Goal: Navigation & Orientation: Find specific page/section

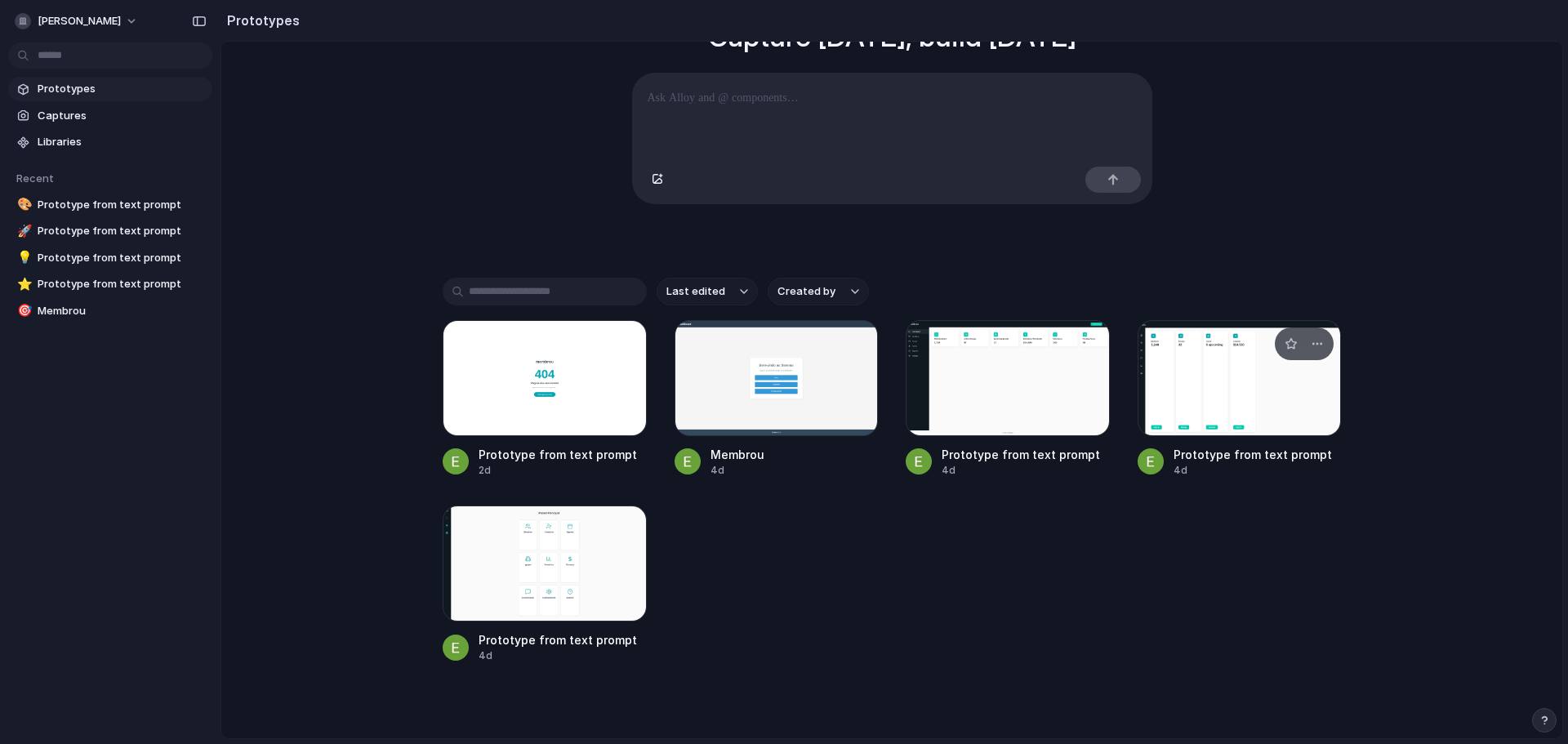
scroll to position [195, 0]
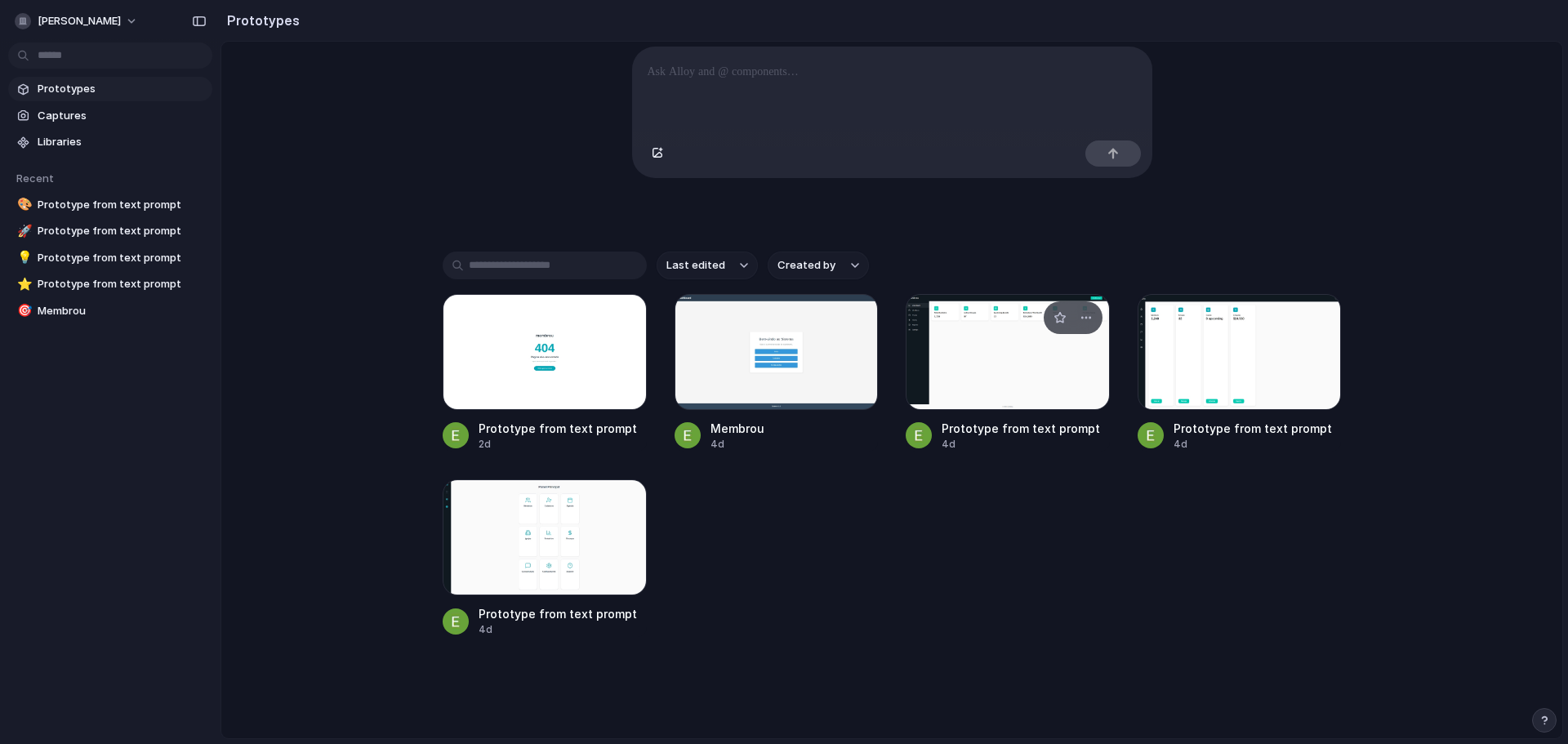
click at [1006, 380] on div at bounding box center [1007, 352] width 204 height 116
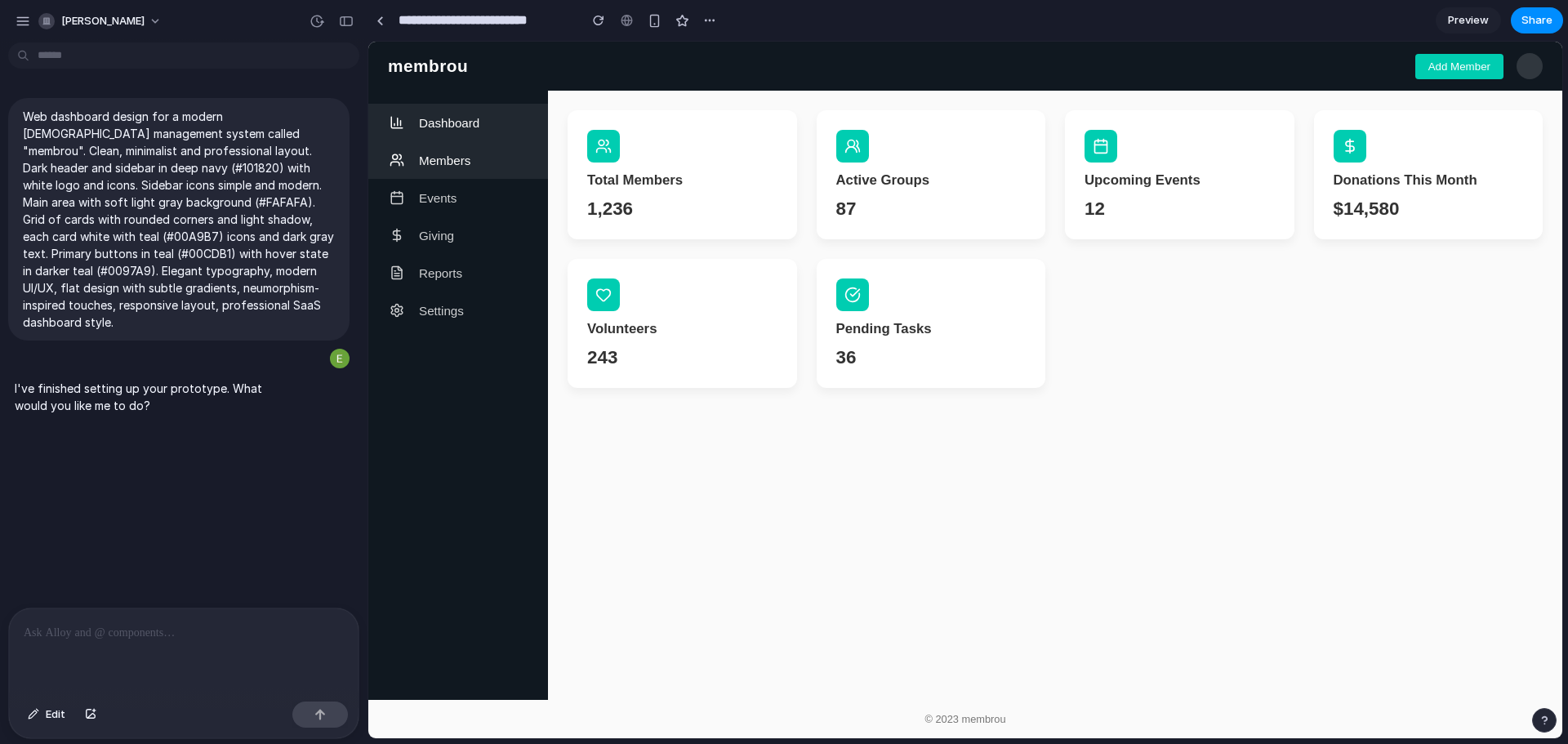
click at [438, 167] on span "Members" at bounding box center [444, 161] width 51 height 14
click at [458, 159] on span "Members" at bounding box center [444, 161] width 51 height 14
click at [678, 173] on h3 "Total Members" at bounding box center [682, 176] width 190 height 17
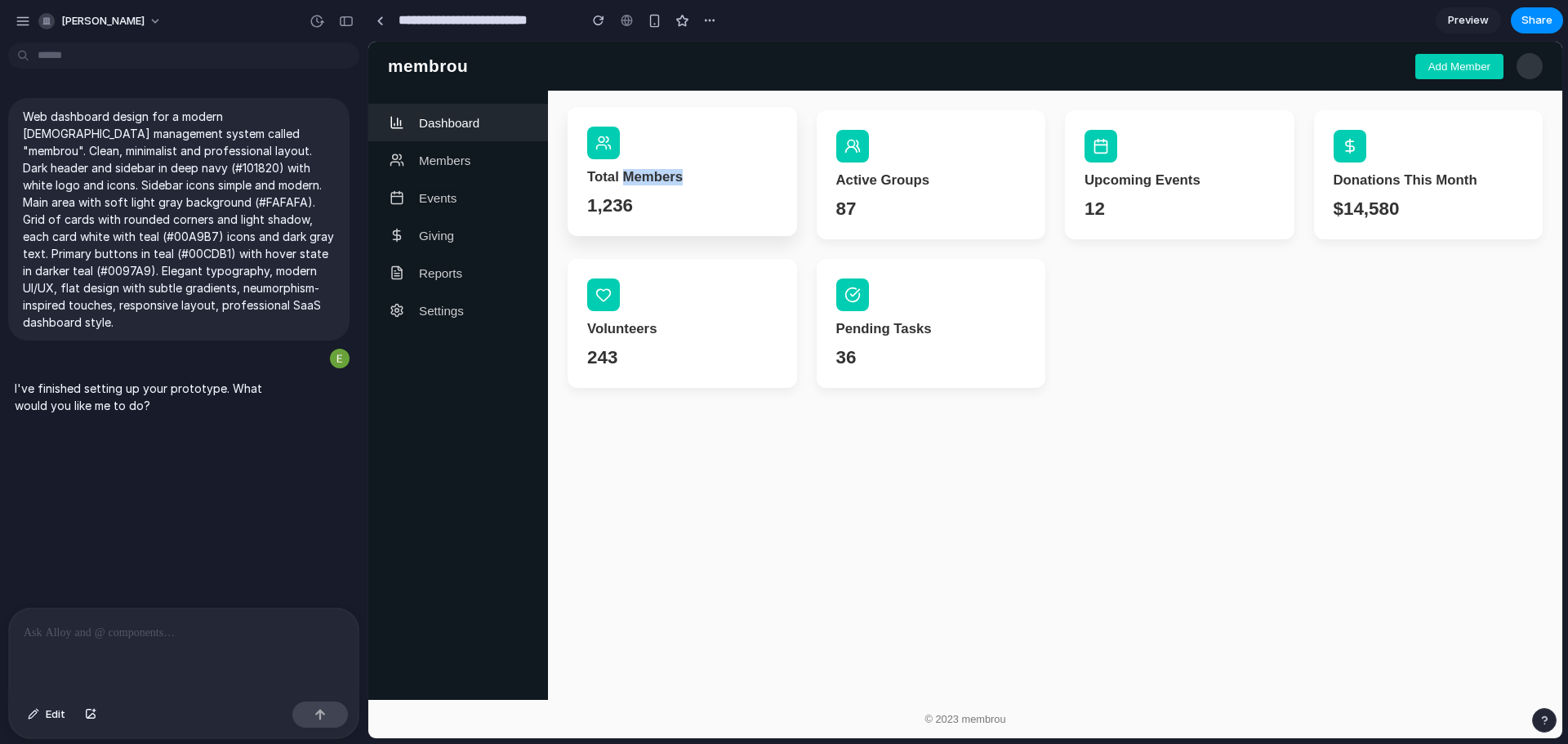
click at [678, 173] on h3 "Total Members" at bounding box center [682, 176] width 190 height 17
click at [730, 175] on h3 "Total Members" at bounding box center [682, 176] width 190 height 17
click at [1115, 273] on section "Total Members 1,236 Active Groups 87 Upcoming Events 12 Donations This Month $1…" at bounding box center [1054, 248] width 975 height 277
click at [64, 17] on span "[PERSON_NAME]" at bounding box center [102, 21] width 83 height 17
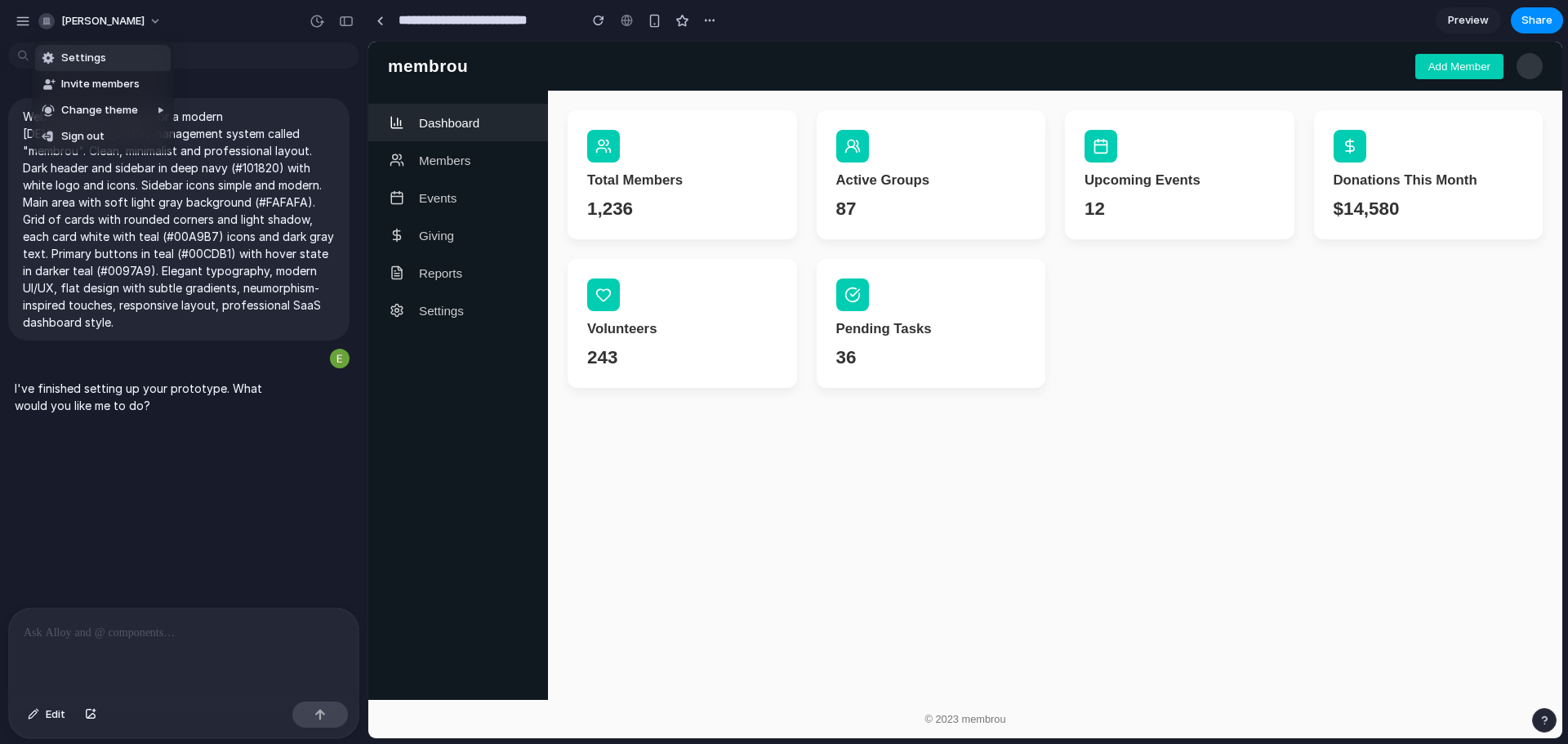
drag, startPoint x: 90, startPoint y: 24, endPoint x: 61, endPoint y: 23, distance: 29.0
click at [85, 24] on div "Settings Invite members Change theme Sign out" at bounding box center [784, 372] width 1568 height 744
click at [17, 19] on div "button" at bounding box center [23, 21] width 15 height 15
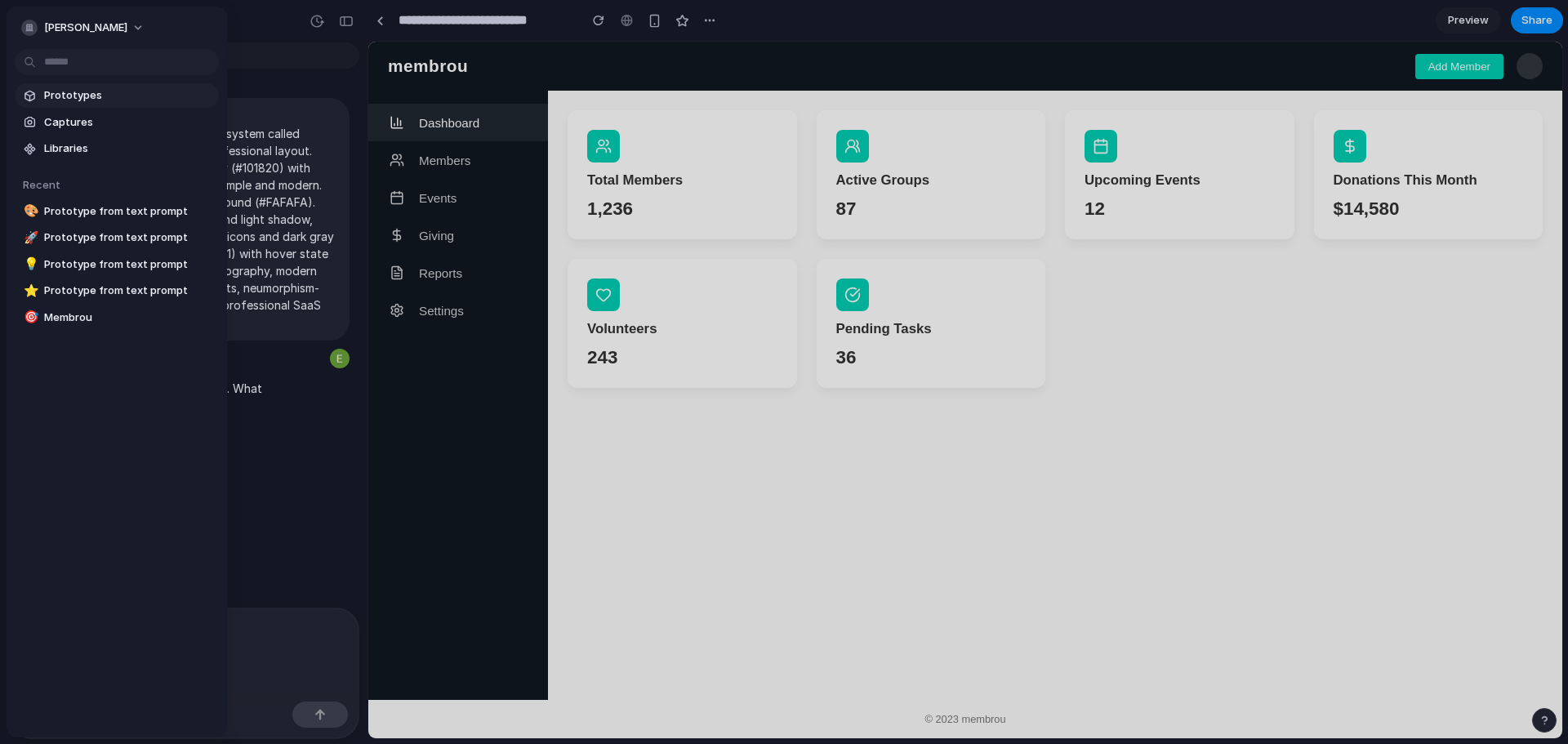
click at [61, 95] on span "Prototypes" at bounding box center [128, 95] width 169 height 17
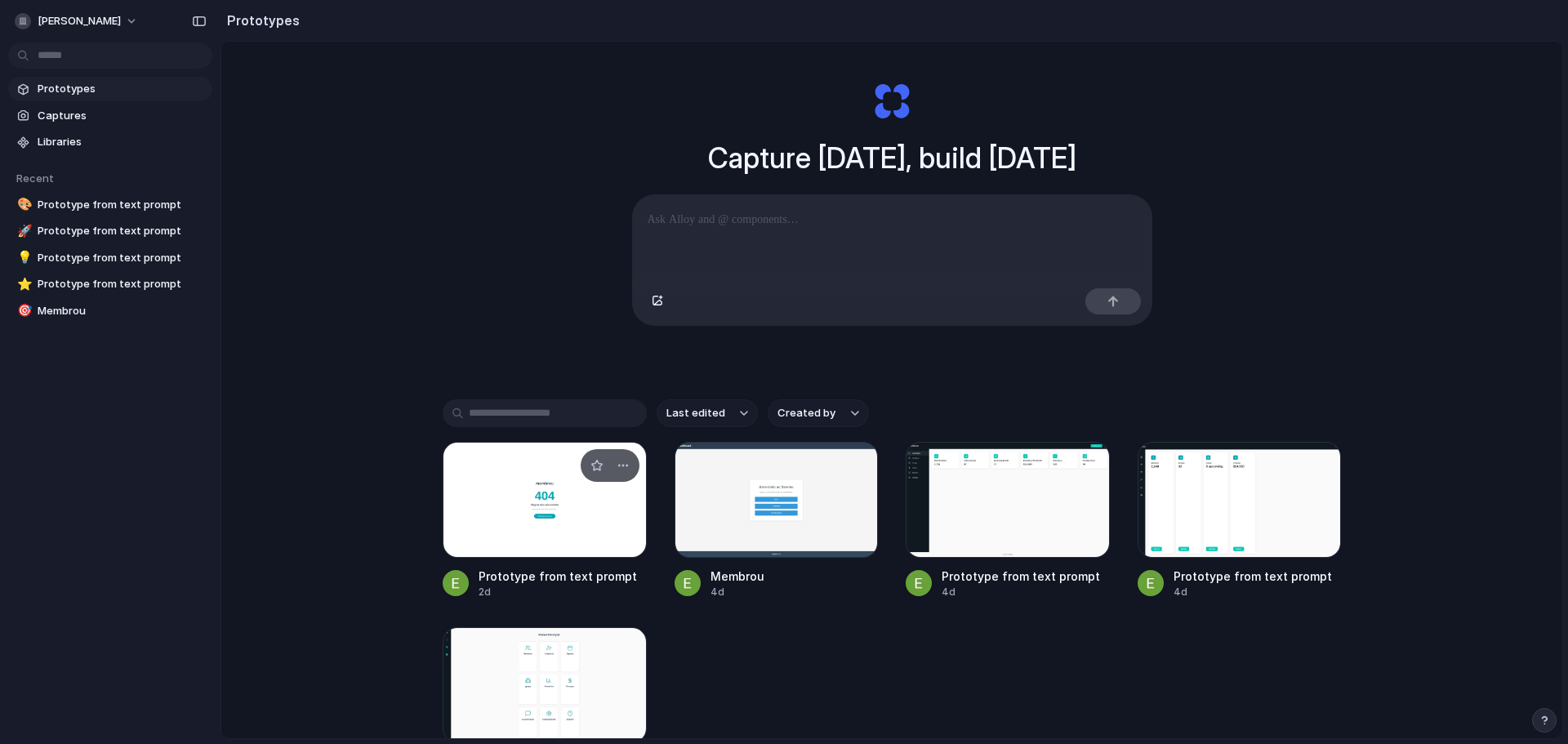
scroll to position [195, 0]
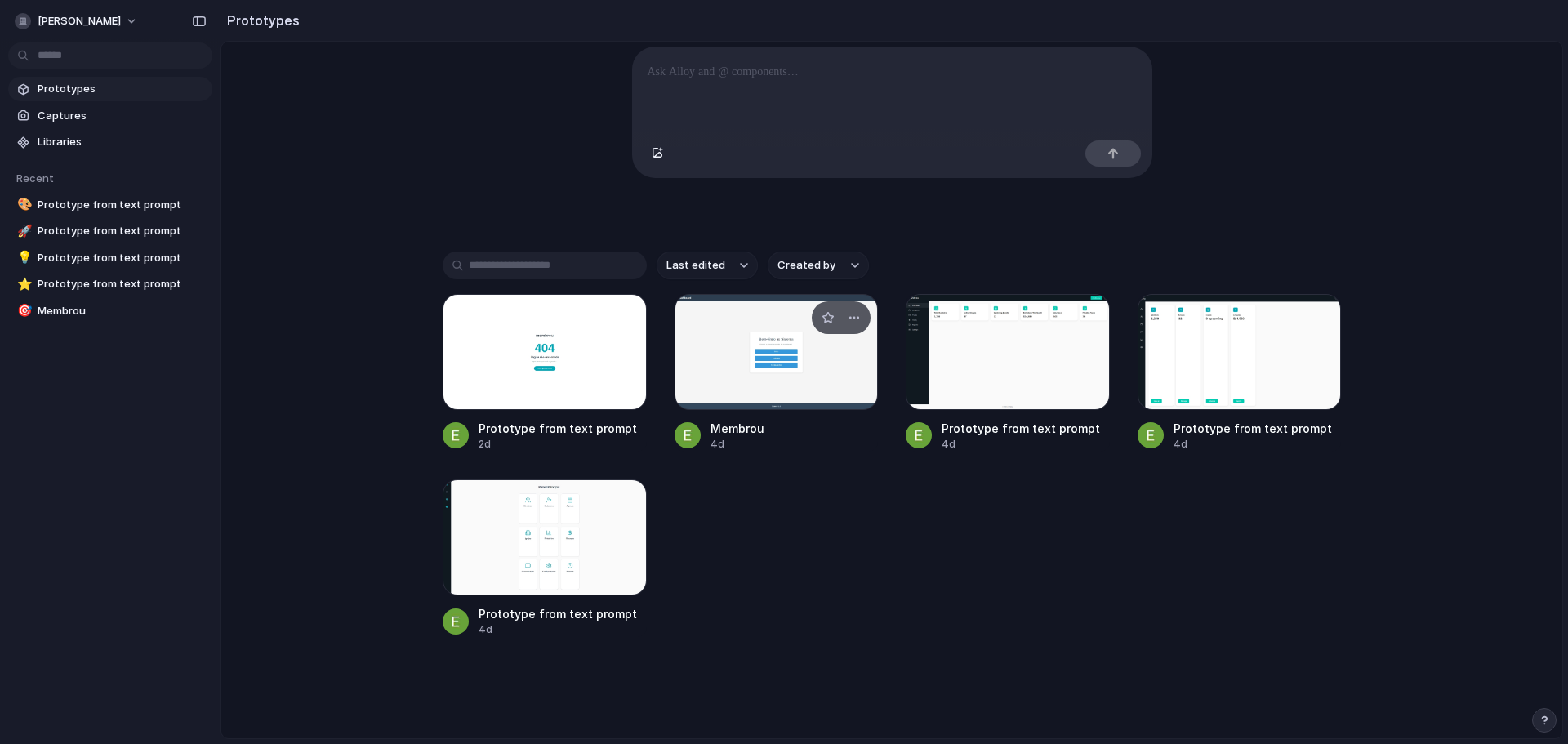
click at [790, 383] on div at bounding box center [776, 352] width 204 height 116
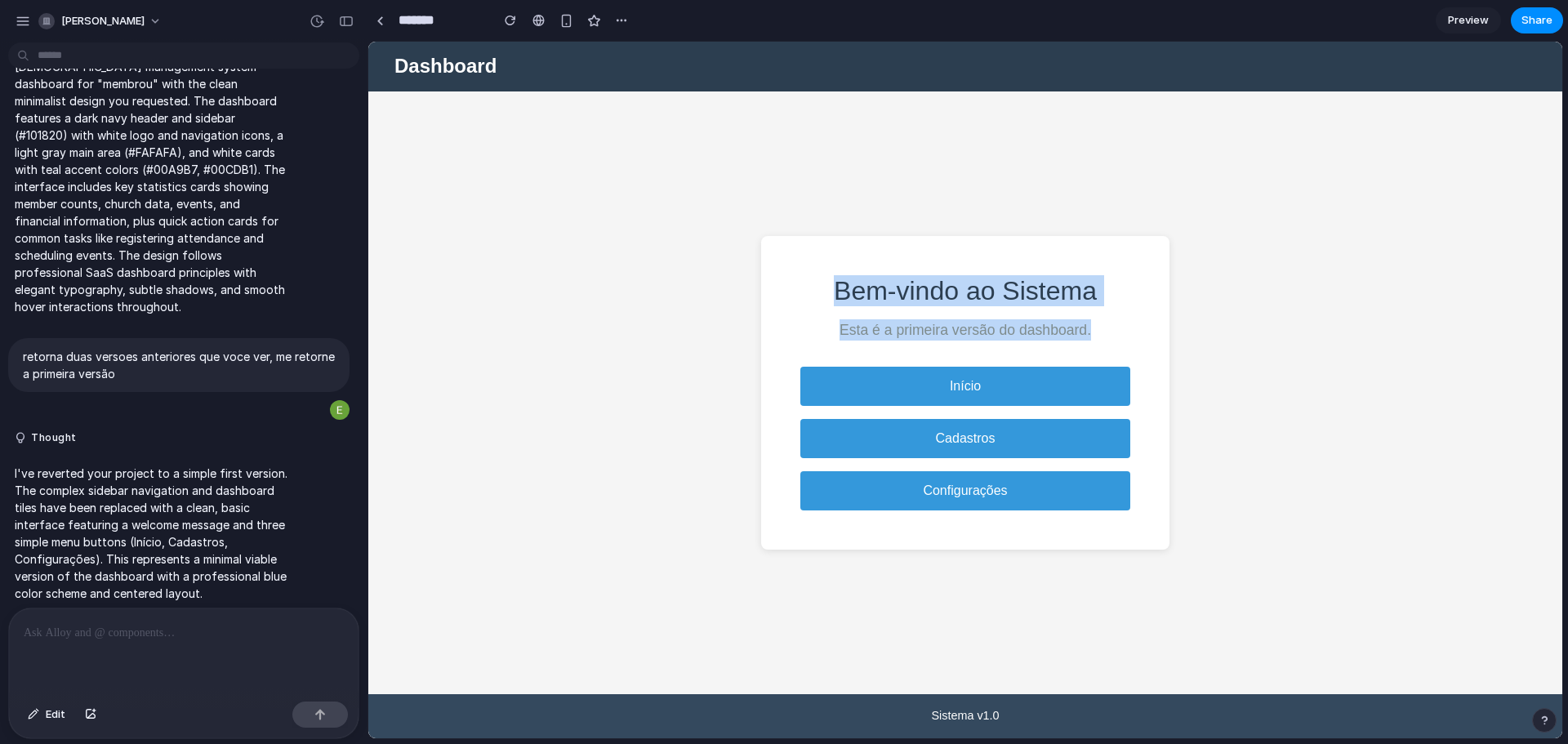
drag, startPoint x: 849, startPoint y: 296, endPoint x: 1086, endPoint y: 324, distance: 238.6
click at [1090, 310] on div "Bem-vindo ao Sistema Esta é a primeira versão do dashboard. Início Cadastros Co…" at bounding box center [965, 393] width 409 height 315
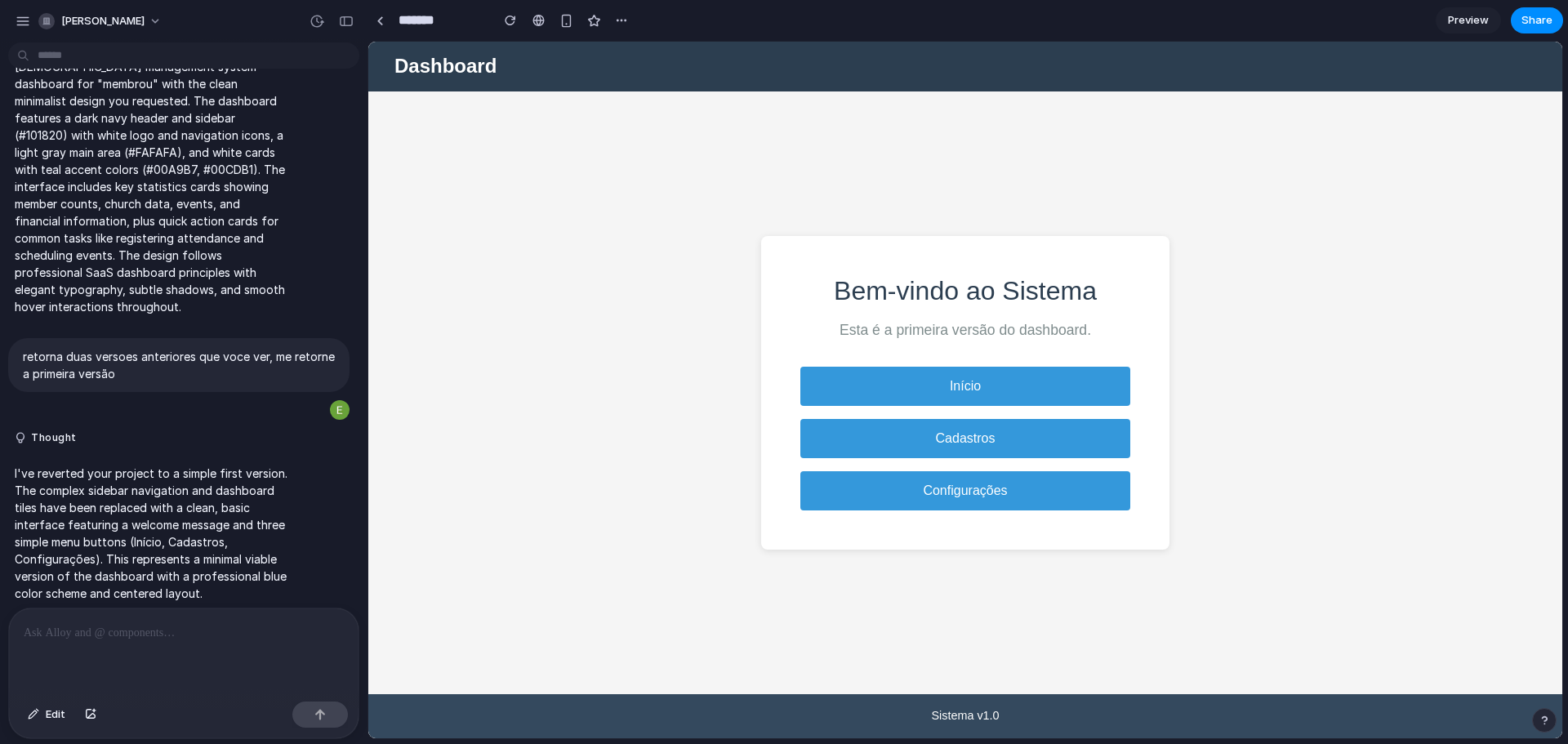
click at [1110, 345] on div "Bem-vindo ao Sistema Esta é a primeira versão do dashboard. Início Cadastros Co…" at bounding box center [965, 393] width 409 height 315
drag, startPoint x: 844, startPoint y: 335, endPoint x: 1092, endPoint y: 324, distance: 248.2
click at [1092, 324] on p "Esta é a primeira versão do dashboard." at bounding box center [965, 330] width 330 height 22
click at [1115, 324] on p "Esta é a primeira versão do dashboard." at bounding box center [965, 330] width 330 height 22
click at [1104, 336] on p "Esta é a primeira versão do dashboard." at bounding box center [965, 330] width 330 height 22
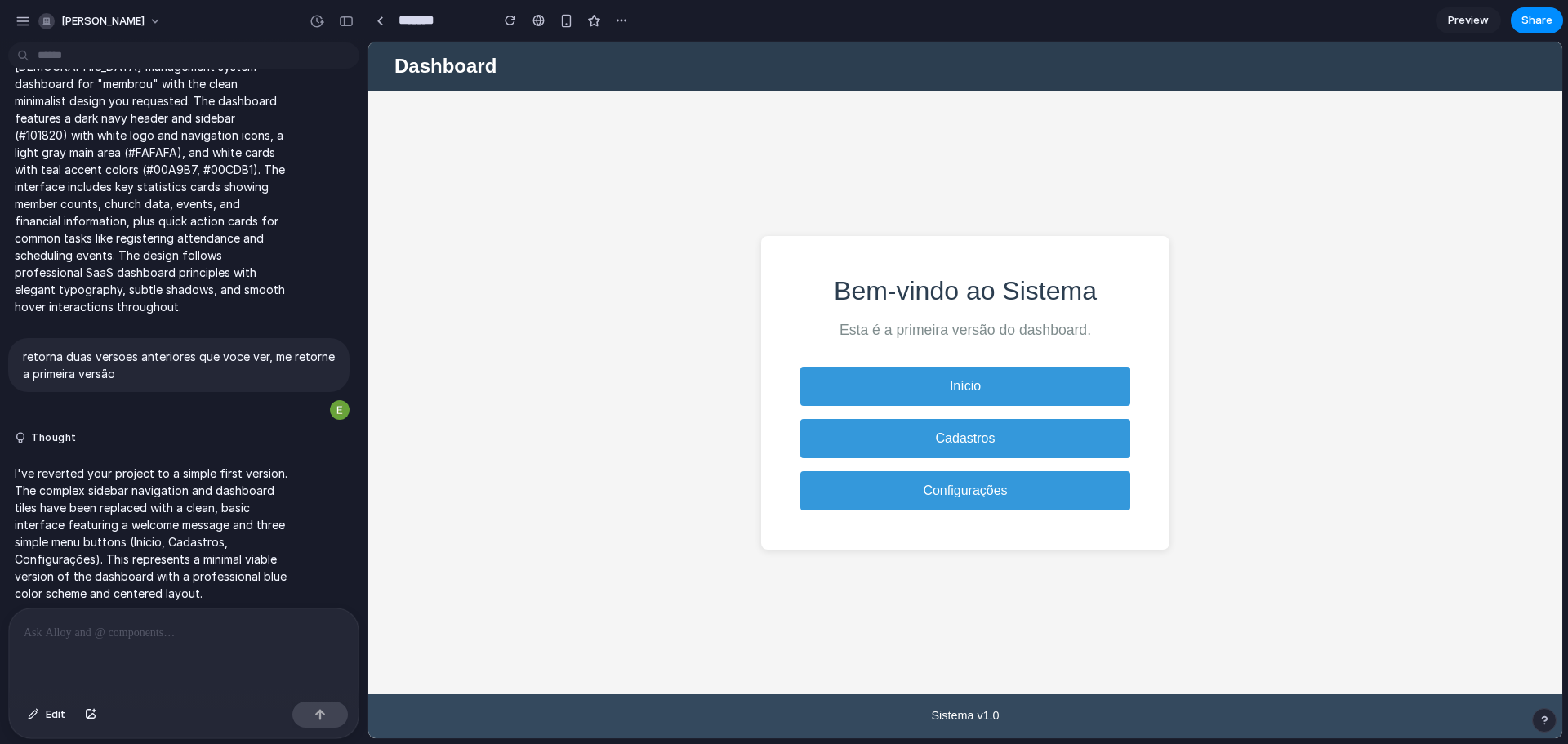
click at [1077, 334] on p "Esta é a primeira versão do dashboard." at bounding box center [965, 330] width 330 height 22
click at [998, 491] on button "Configurações" at bounding box center [965, 491] width 330 height 39
click at [978, 453] on button "Cadastros" at bounding box center [965, 438] width 330 height 39
click at [1018, 372] on button "Início" at bounding box center [965, 386] width 330 height 39
click at [433, 65] on h1 "Dashboard" at bounding box center [964, 67] width 1142 height 24
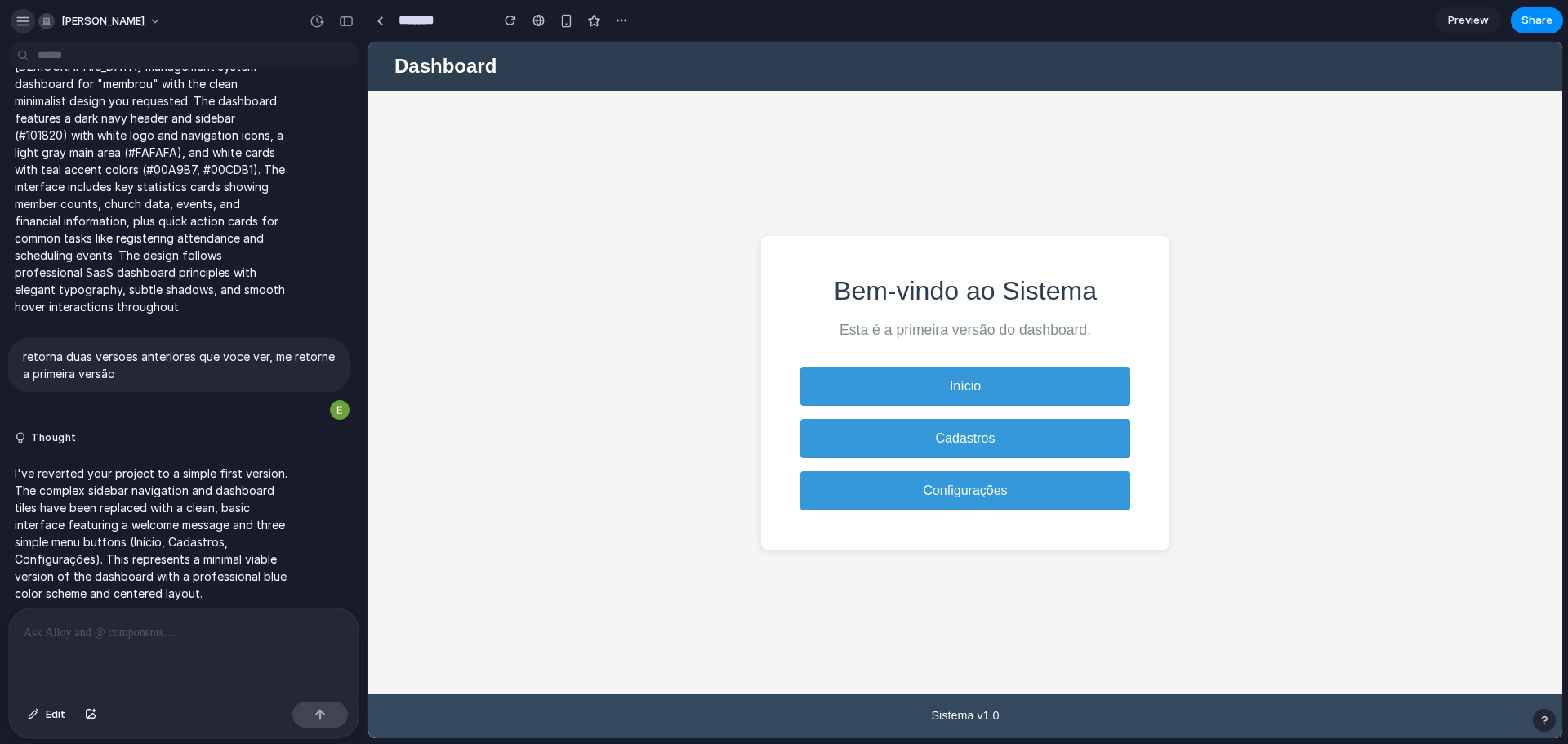
click at [15, 18] on button "button" at bounding box center [23, 21] width 24 height 25
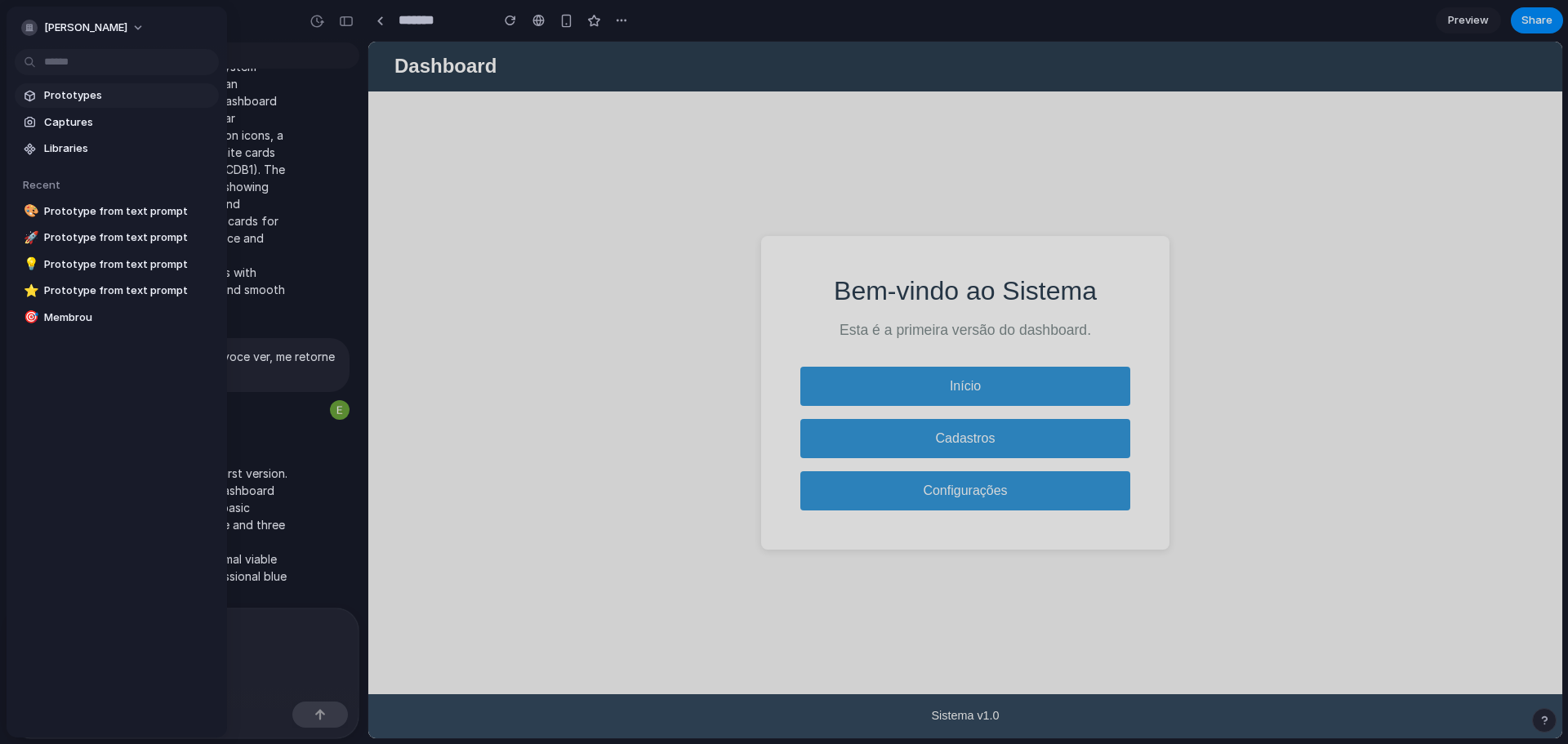
click at [75, 93] on span "Prototypes" at bounding box center [128, 95] width 169 height 17
